Goal: Task Accomplishment & Management: Manage account settings

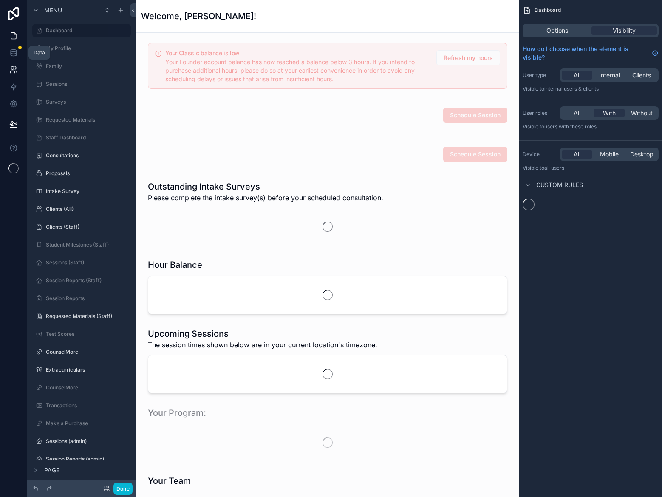
click at [11, 71] on icon at bounding box center [12, 72] width 4 height 2
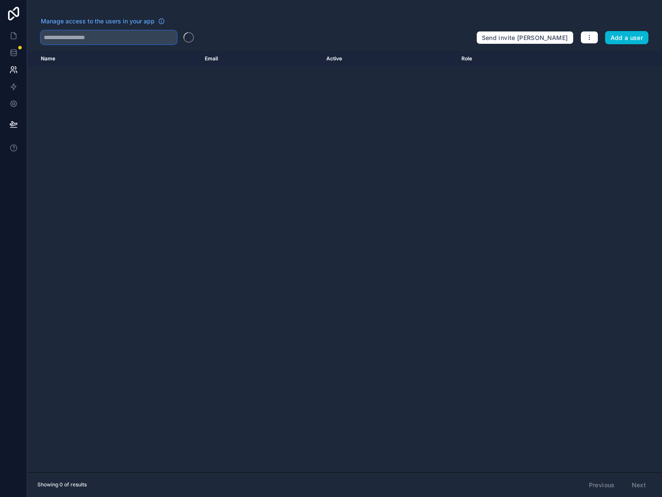
click at [79, 31] on input "text" at bounding box center [109, 38] width 136 height 14
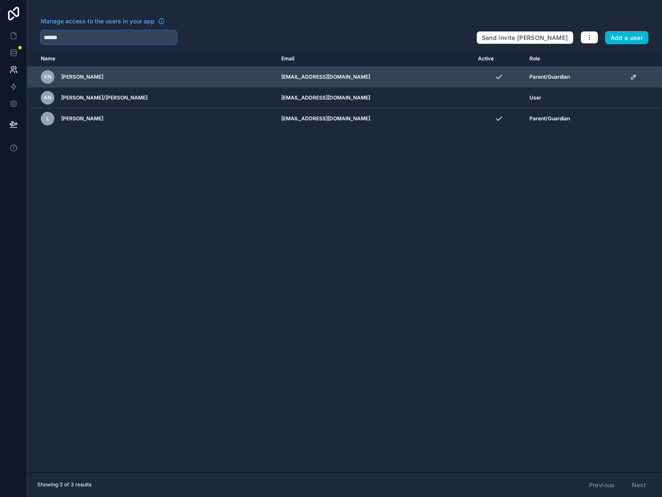
type input "******"
click at [625, 77] on td "scrollable content" at bounding box center [643, 77] width 37 height 21
click at [630, 79] on div "scrollable content" at bounding box center [643, 77] width 27 height 7
click at [630, 79] on icon "scrollable content" at bounding box center [633, 77] width 7 height 7
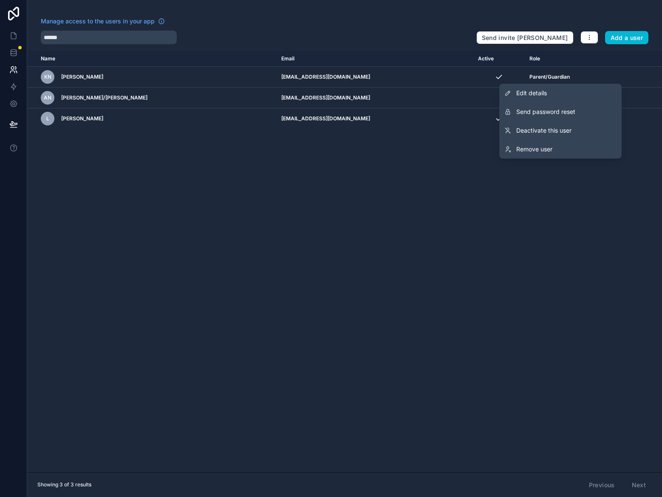
click at [180, 239] on div "Name Email Active Role [DOMAIN_NAME] KN [PERSON_NAME] [PERSON_NAME][EMAIL_ADDRE…" at bounding box center [344, 261] width 635 height 421
